Goal: Transaction & Acquisition: Purchase product/service

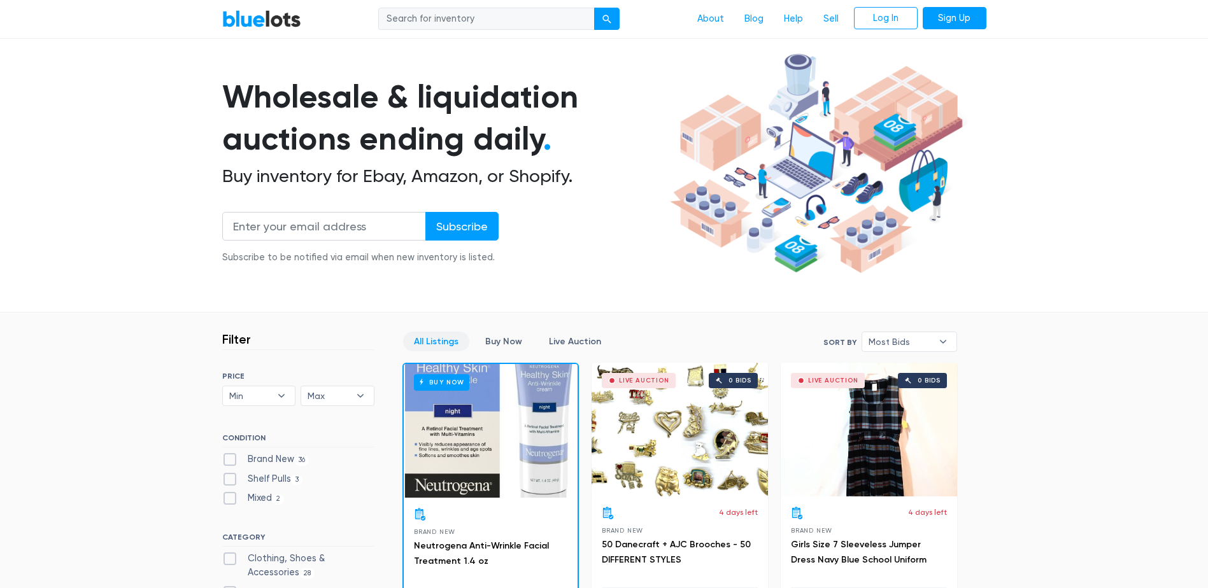
scroll to position [191, 0]
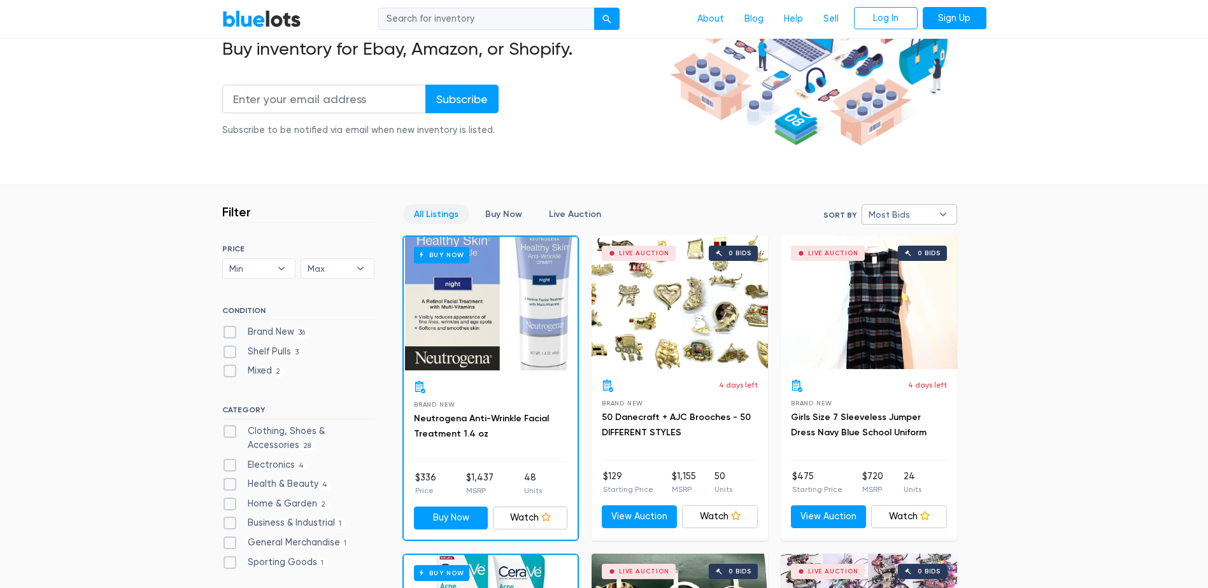
click at [911, 220] on span "Most Bids" at bounding box center [901, 214] width 64 height 19
click at [920, 298] on li "Lowest Price" at bounding box center [914, 301] width 99 height 20
select select "lowest_price"
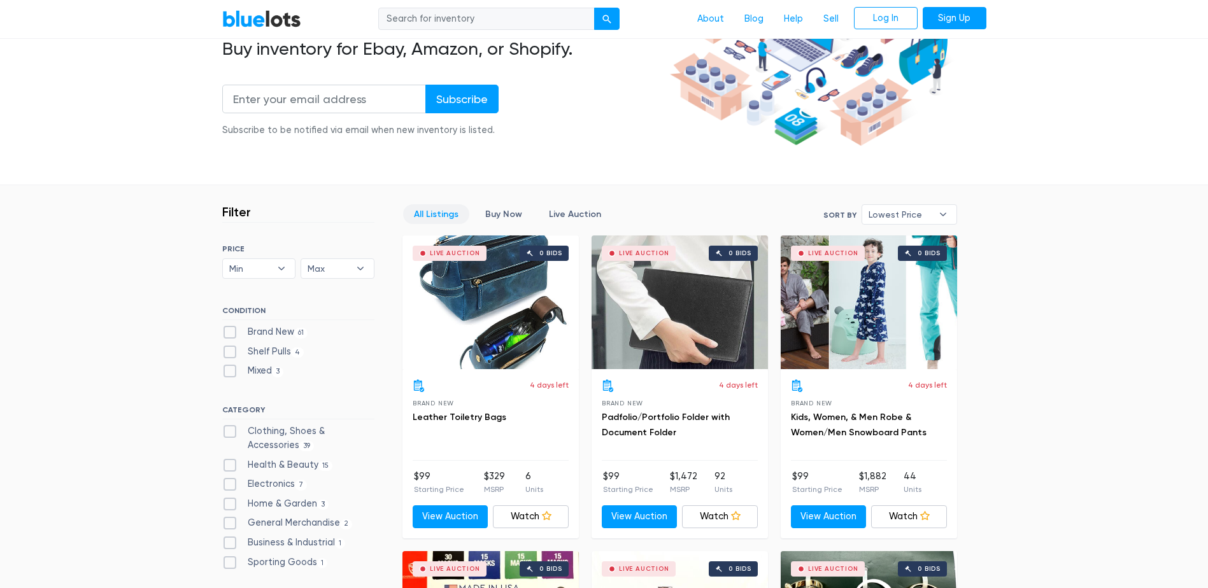
scroll to position [255, 0]
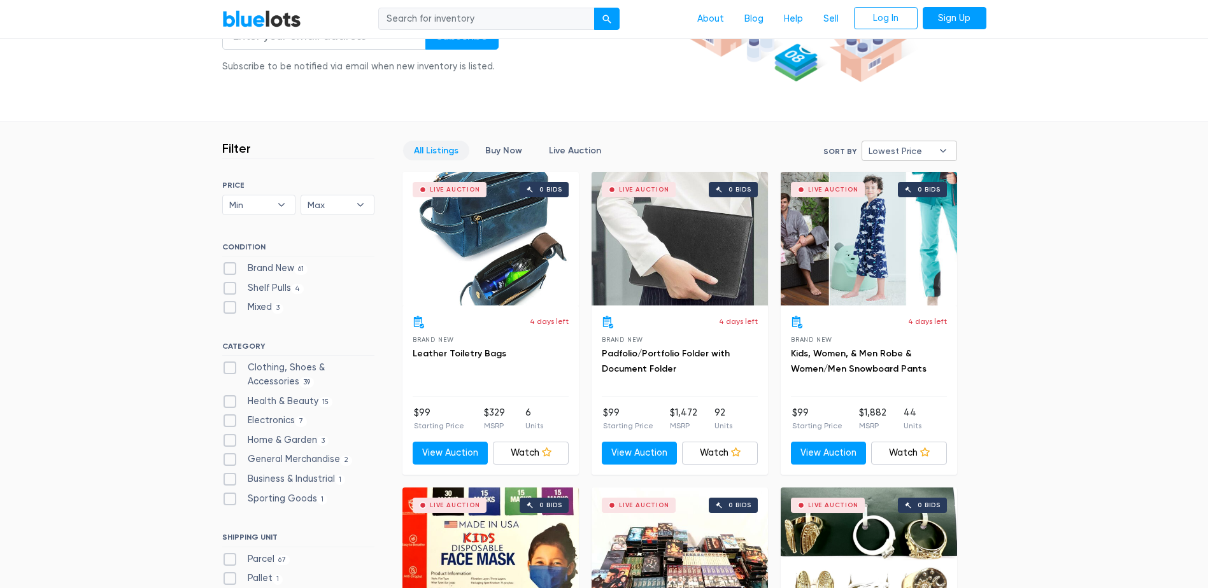
click at [898, 148] on span "Lowest Price" at bounding box center [901, 150] width 64 height 19
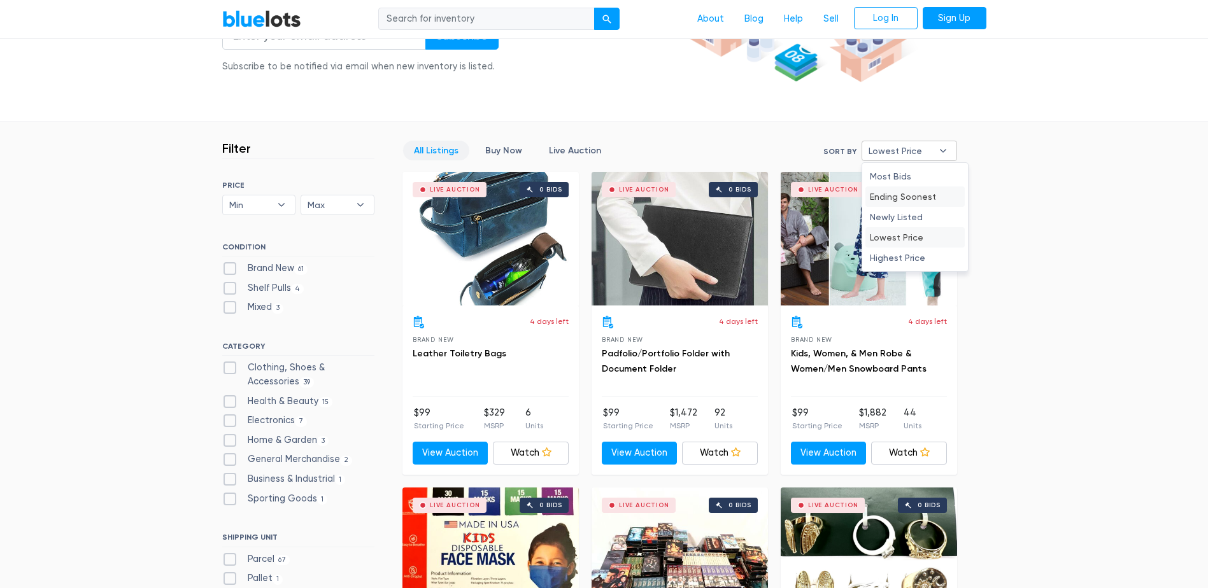
click at [911, 199] on li "Ending Soonest" at bounding box center [914, 197] width 99 height 20
select select "ending_soonest"
